Goal: Download file/media

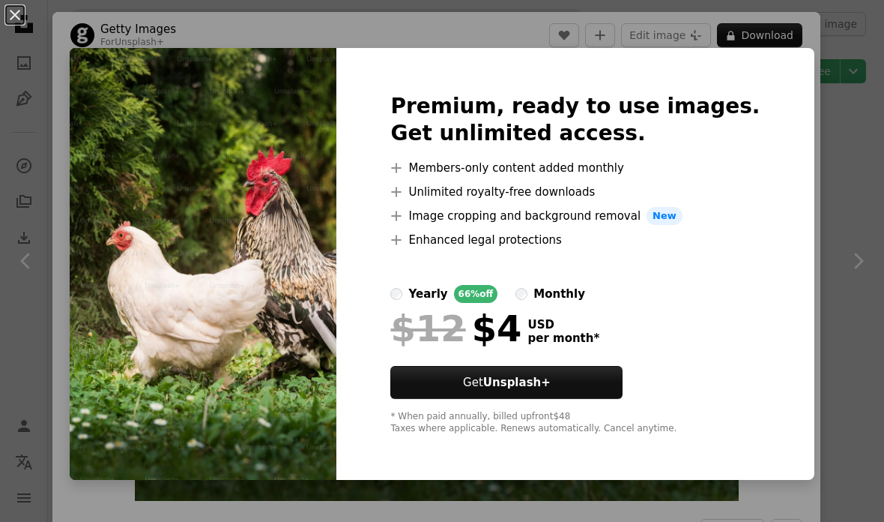
scroll to position [13520, 0]
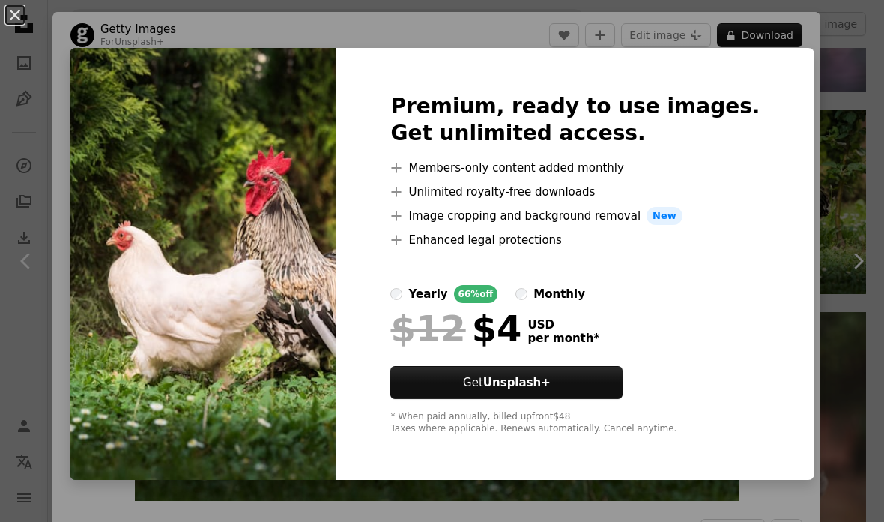
click at [15, 16] on button "An X shape" at bounding box center [15, 15] width 18 height 18
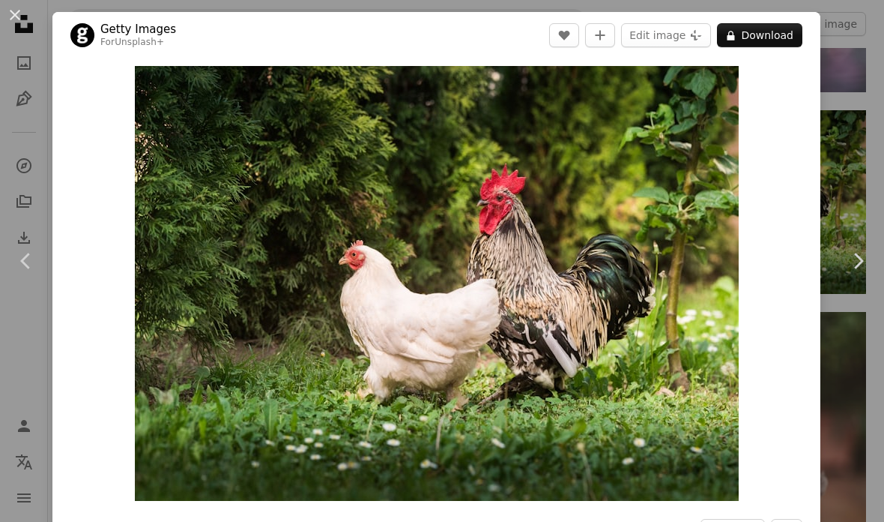
click at [19, 6] on button "An X shape" at bounding box center [15, 15] width 18 height 18
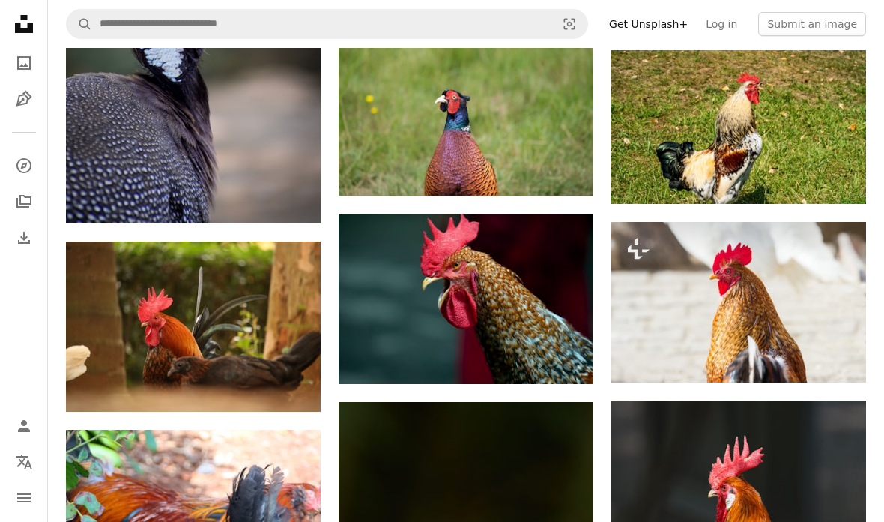
scroll to position [14192, 0]
